Goal: Transaction & Acquisition: Download file/media

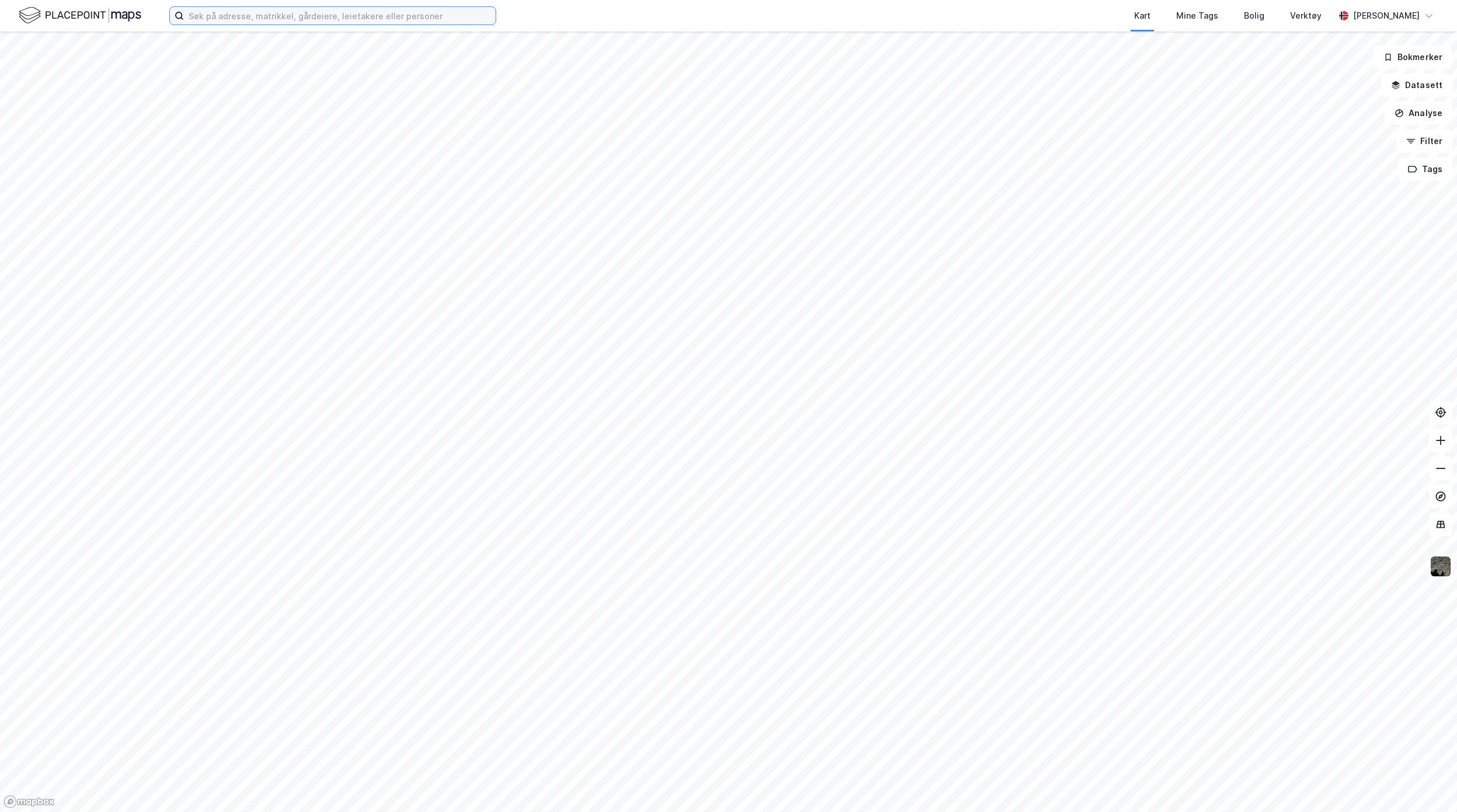
click at [348, 15] on input at bounding box center [340, 16] width 312 height 18
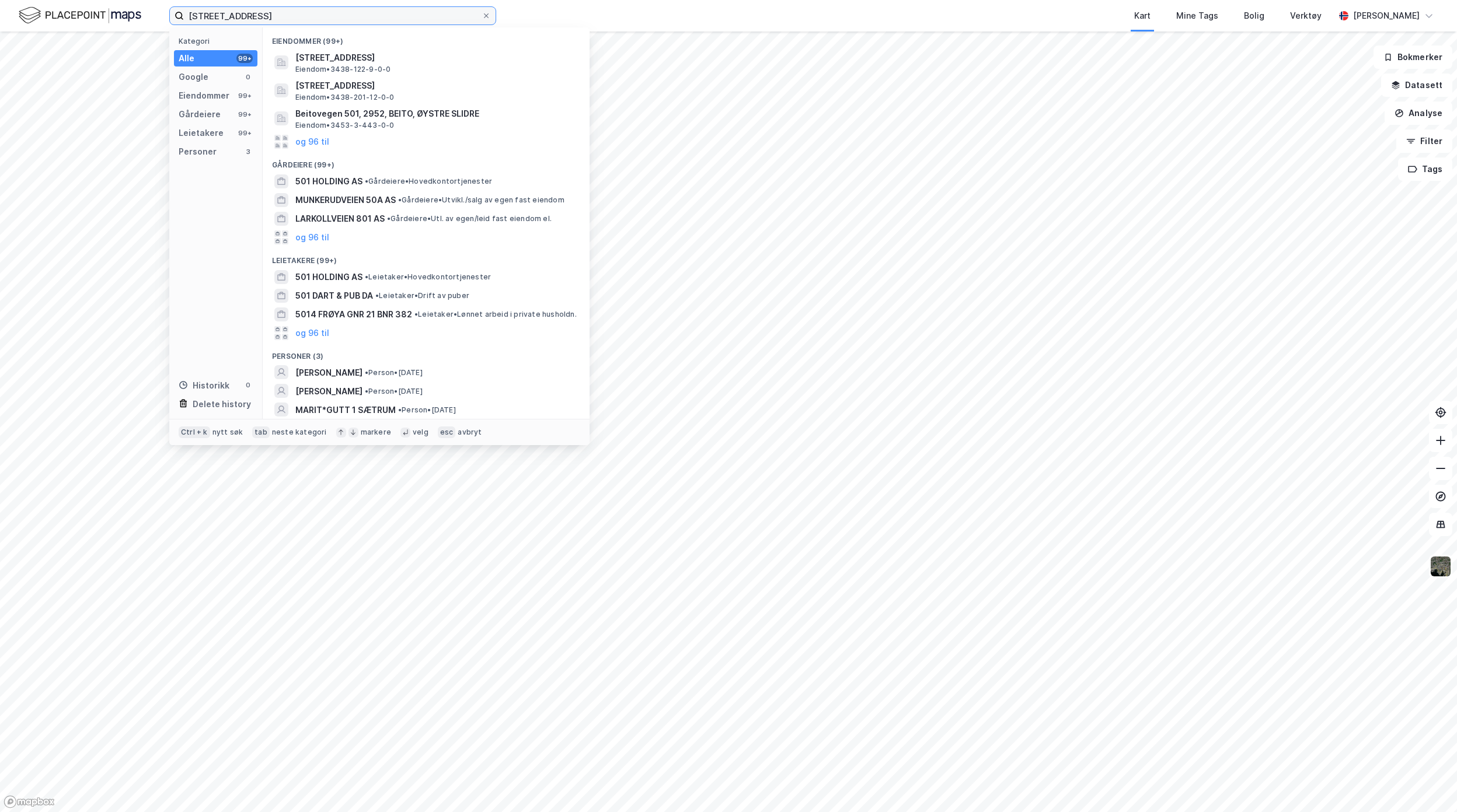
type input "50/1, Trondheim"
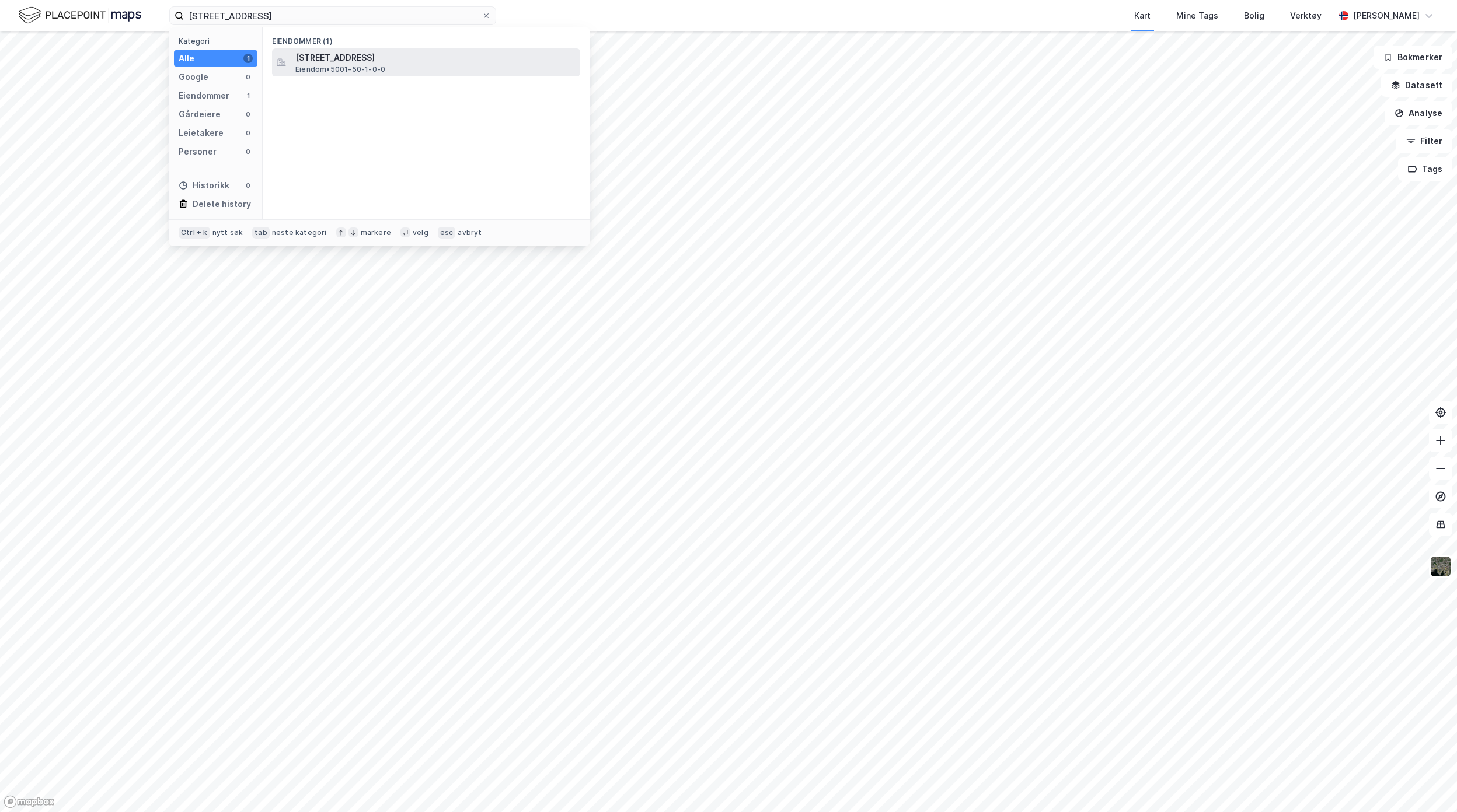
click at [318, 69] on span "Eiendom • 5001-50-1-0-0" at bounding box center [340, 69] width 90 height 9
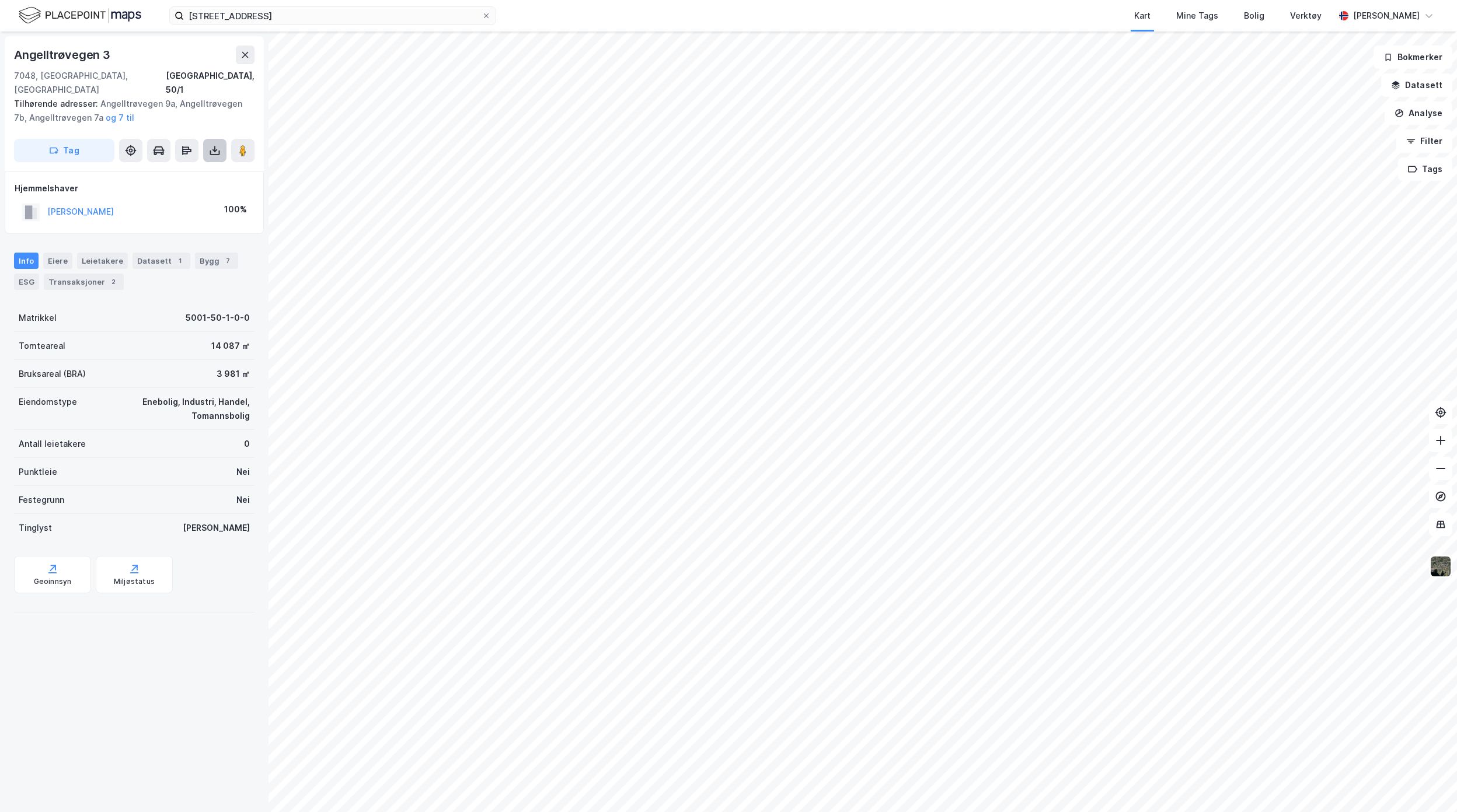
click at [213, 144] on icon at bounding box center [215, 150] width 12 height 12
click at [185, 164] on div "Last ned grunnbok" at bounding box center [164, 173] width 125 height 19
click at [163, 169] on div "Last ned grunnbok" at bounding box center [157, 173] width 68 height 9
